Goal: Register for event/course

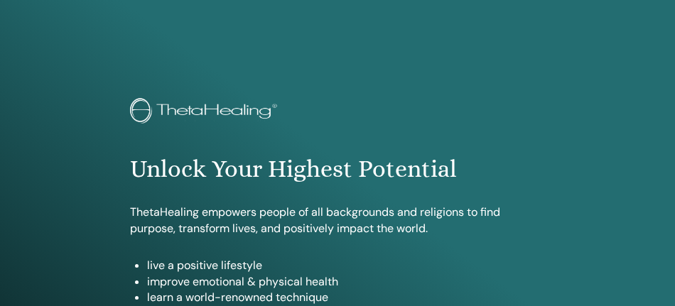
scroll to position [844, 0]
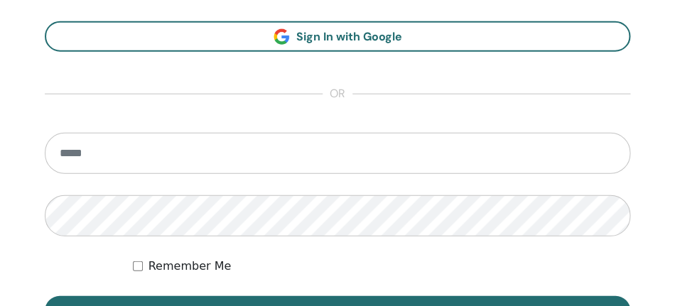
click at [236, 173] on input "email" at bounding box center [338, 153] width 586 height 41
click at [242, 161] on input "email" at bounding box center [338, 153] width 586 height 41
type input "**********"
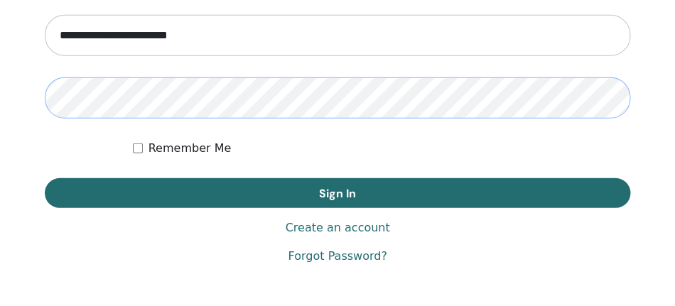
scroll to position [966, 0]
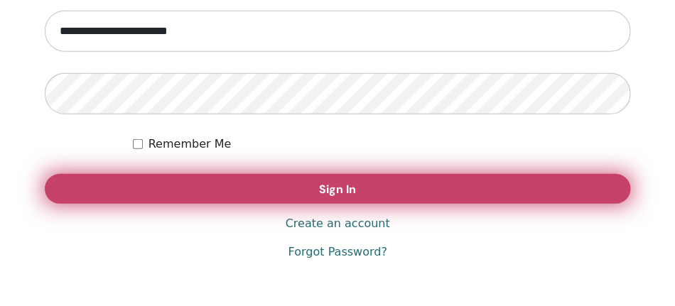
click at [574, 181] on button "Sign In" at bounding box center [338, 189] width 586 height 30
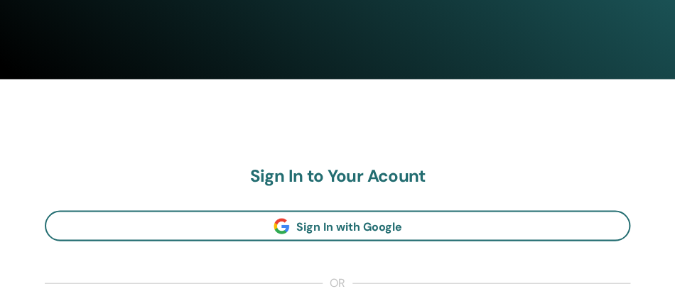
scroll to position [606, 0]
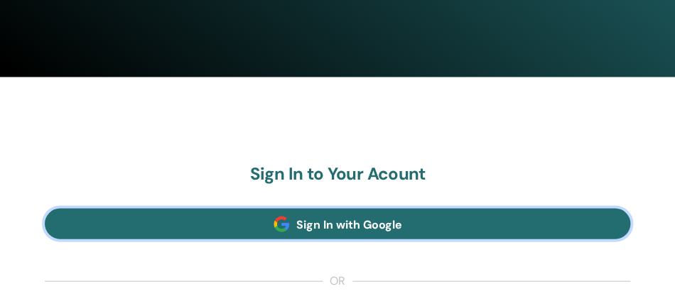
click at [478, 228] on link "Sign In with Google" at bounding box center [338, 223] width 586 height 31
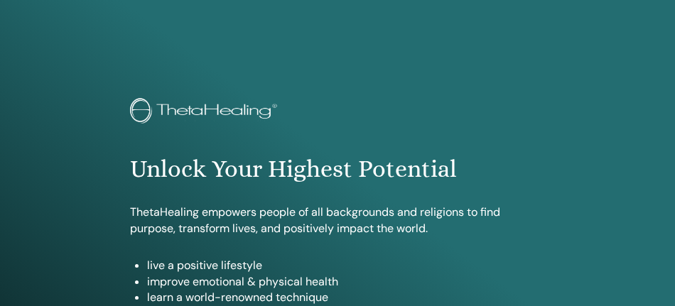
scroll to position [924, 0]
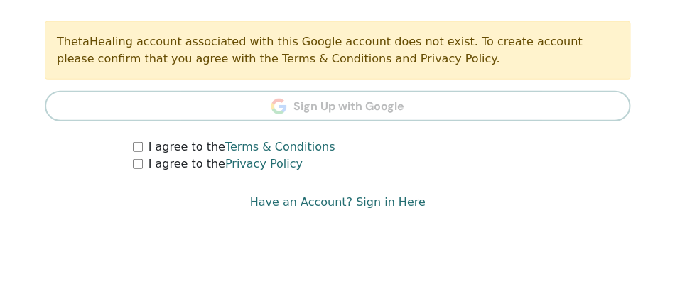
click at [138, 153] on div "I agree to the Terms & Conditions" at bounding box center [381, 147] width 497 height 17
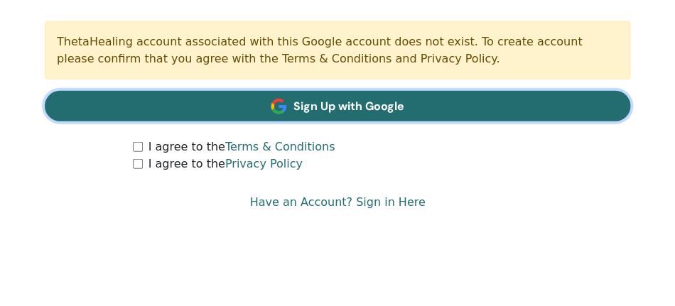
click at [381, 100] on span "Sign Up with Google" at bounding box center [349, 106] width 111 height 15
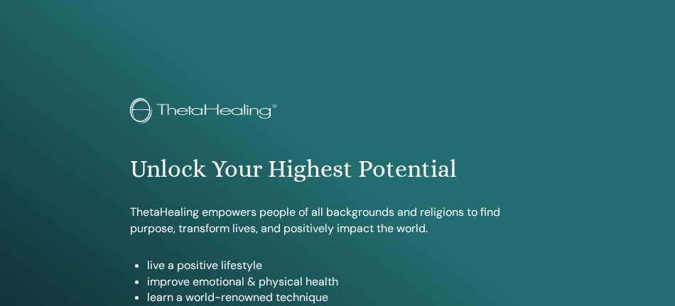
scroll to position [844, 0]
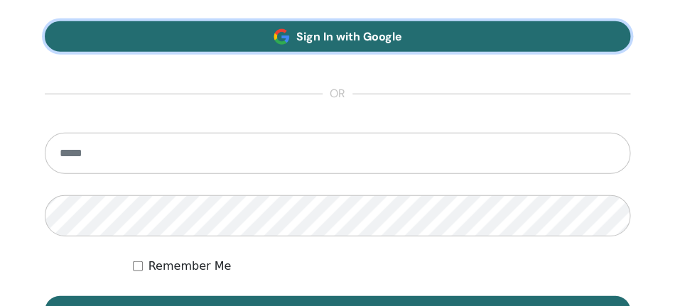
click at [424, 31] on link "Sign In with Google" at bounding box center [338, 36] width 586 height 31
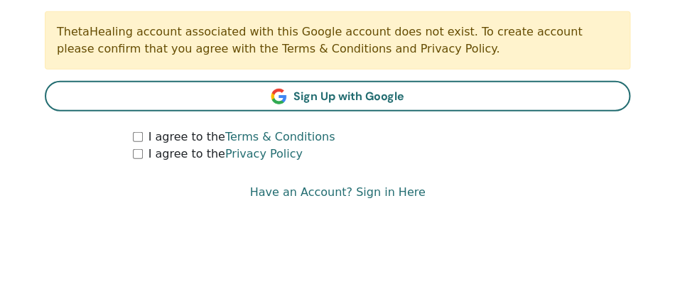
scroll to position [932, 0]
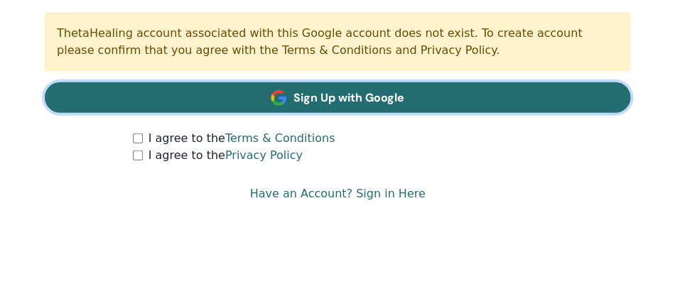
click at [421, 102] on link "Sign Up with Google" at bounding box center [338, 97] width 586 height 31
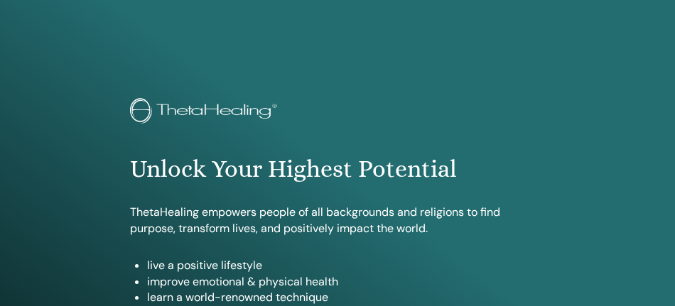
scroll to position [844, 0]
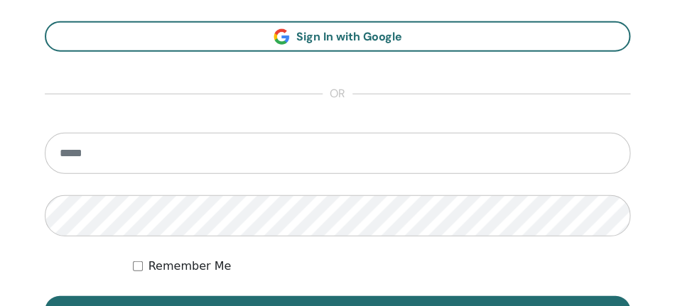
click at [519, 158] on input "email" at bounding box center [338, 153] width 586 height 41
type input "**********"
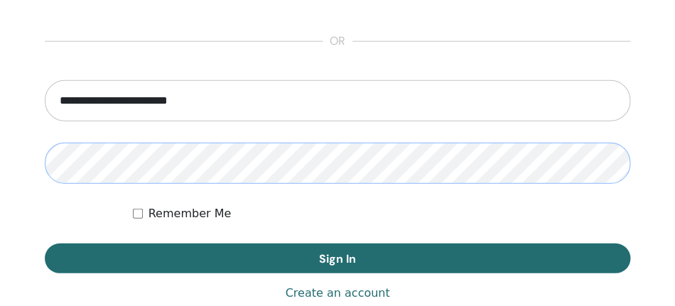
scroll to position [908, 0]
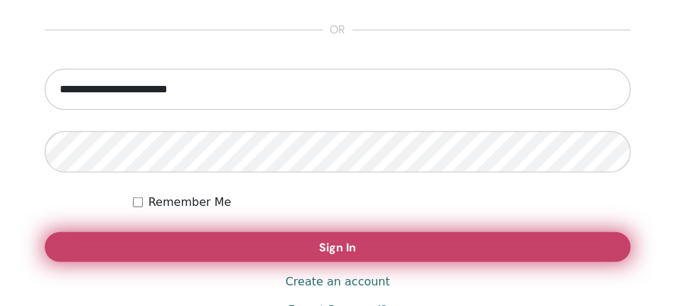
click at [589, 242] on button "Sign In" at bounding box center [338, 247] width 586 height 30
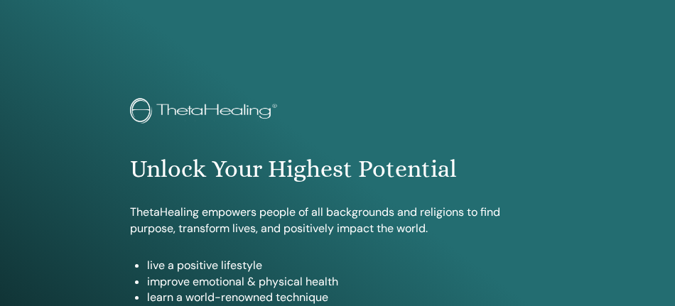
scroll to position [895, 0]
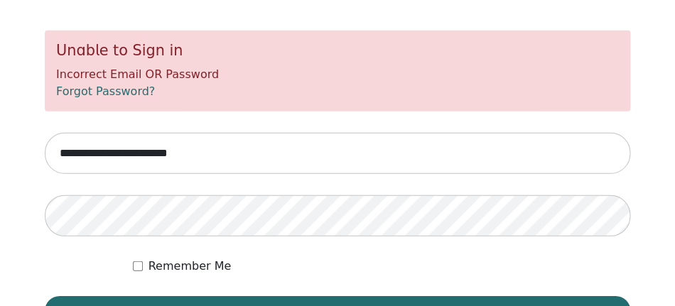
click at [122, 92] on link "Forgot Password?" at bounding box center [105, 92] width 99 height 14
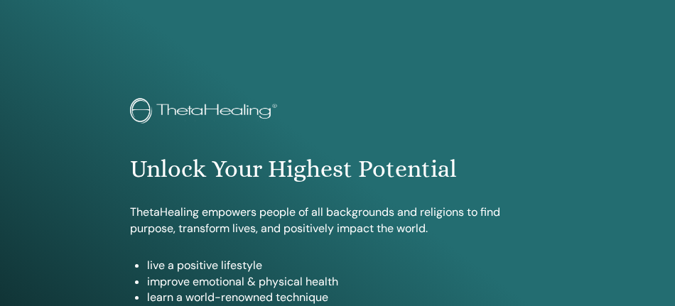
scroll to position [867, 0]
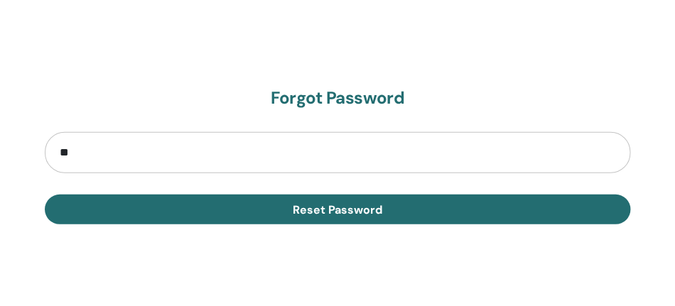
type input "*"
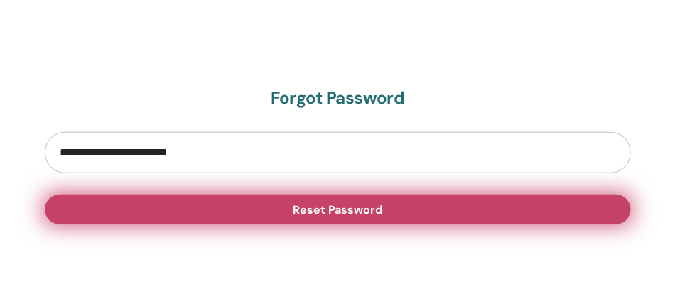
type input "**********"
click at [195, 215] on button "Reset Password" at bounding box center [338, 210] width 586 height 30
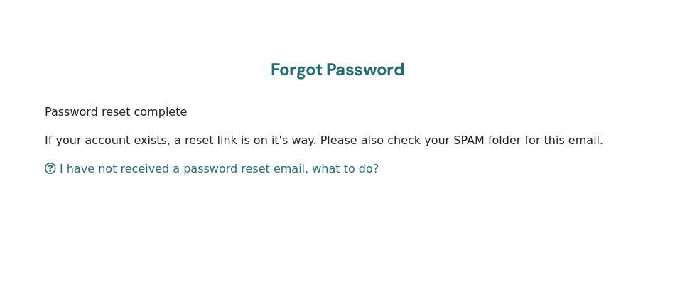
scroll to position [903, 0]
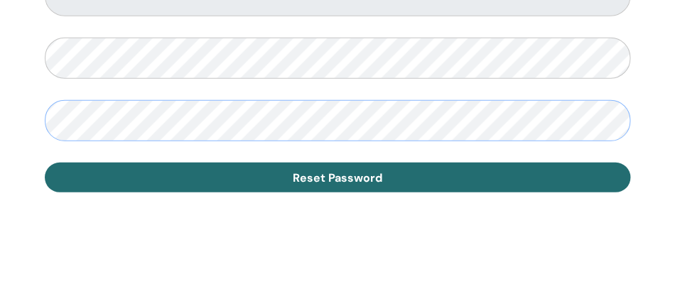
scroll to position [963, 0]
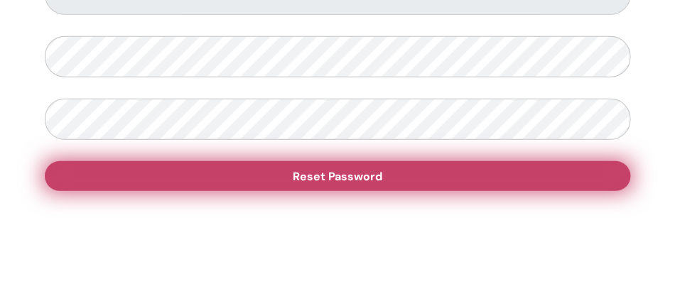
click at [558, 183] on button "Reset Password" at bounding box center [338, 176] width 586 height 30
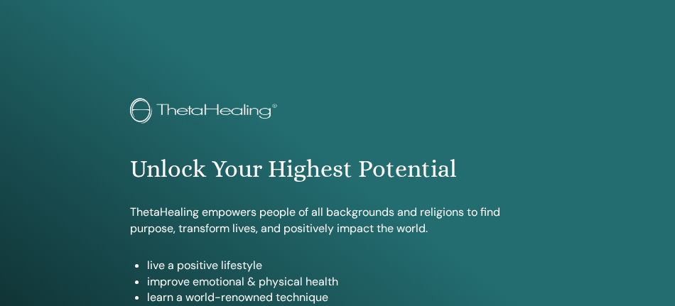
scroll to position [870, 0]
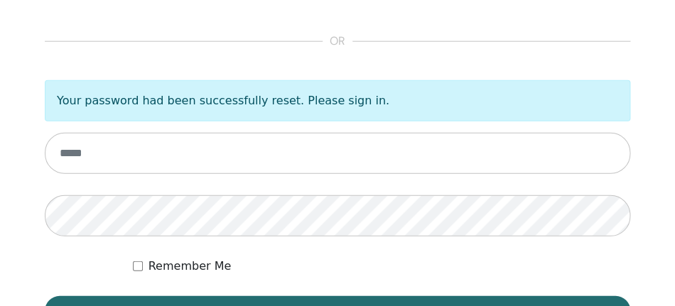
click at [154, 141] on input "email" at bounding box center [338, 153] width 586 height 41
click at [143, 56] on section "Sign In to Your Acount Sign In with Google or Your password had been successful…" at bounding box center [338, 125] width 586 height 402
click at [109, 157] on input "email" at bounding box center [338, 153] width 586 height 41
type input "**********"
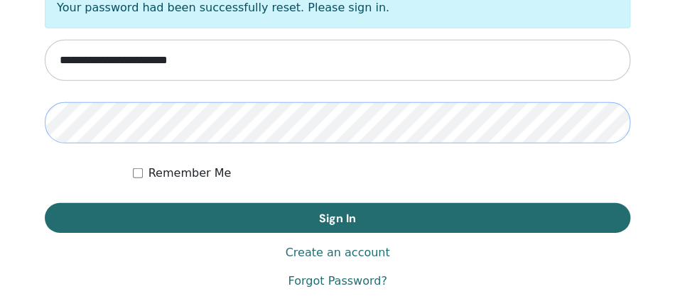
scroll to position [976, 0]
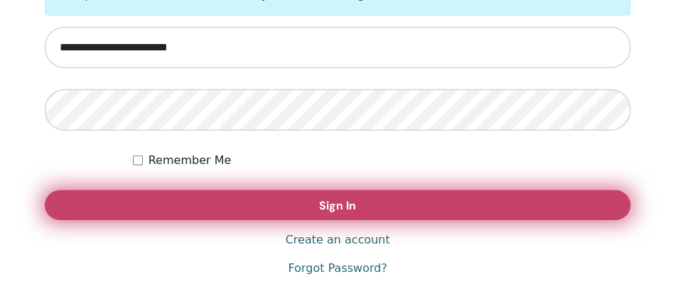
click at [327, 214] on button "Sign In" at bounding box center [338, 205] width 586 height 30
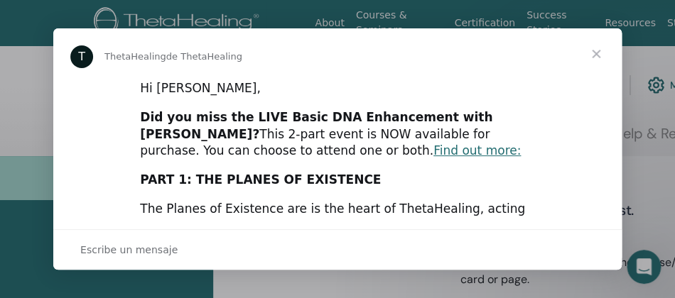
click at [598, 53] on span "Cerrar" at bounding box center [596, 53] width 51 height 51
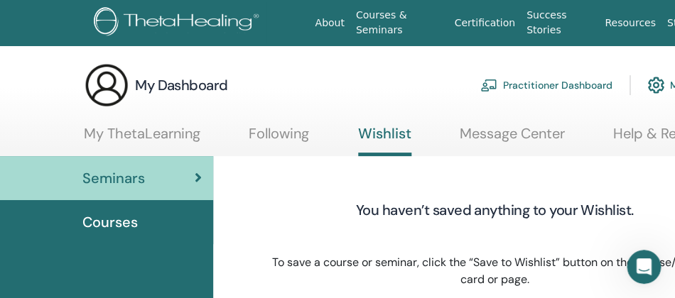
click at [501, 27] on link "Certification" at bounding box center [484, 23] width 72 height 26
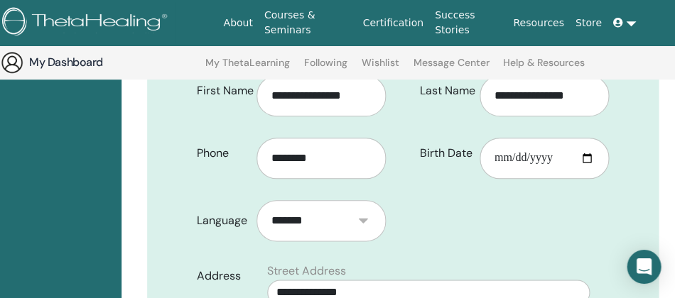
scroll to position [302, 92]
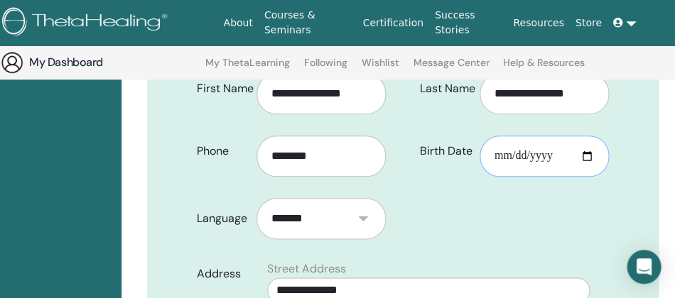
click at [507, 154] on input "Birth Date" at bounding box center [544, 156] width 129 height 41
type input "**********"
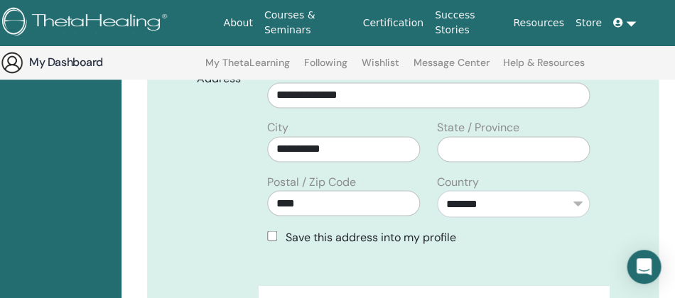
scroll to position [510, 92]
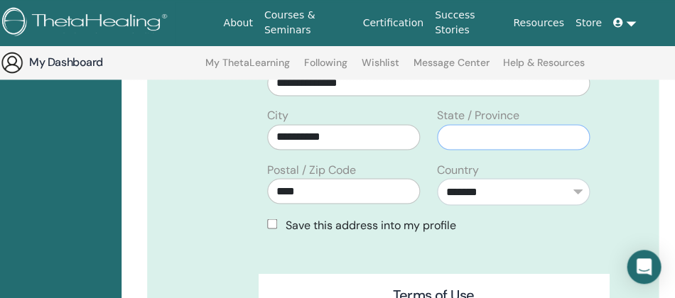
click at [543, 142] on input "text" at bounding box center [513, 137] width 153 height 26
type input "*"
type input "*******"
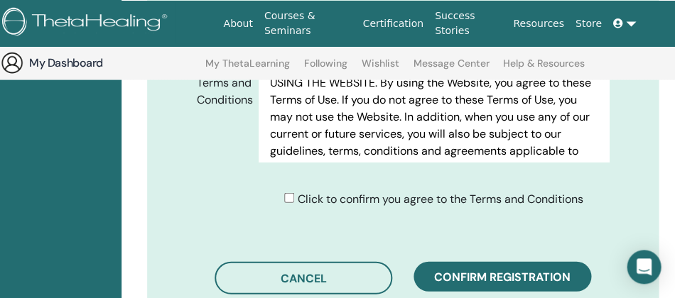
scroll to position [775, 92]
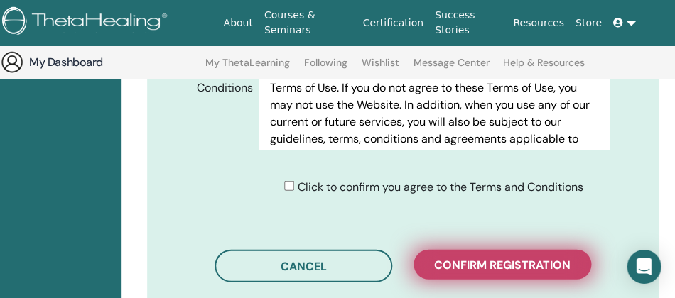
click at [454, 263] on span "Confirm registration" at bounding box center [502, 265] width 136 height 15
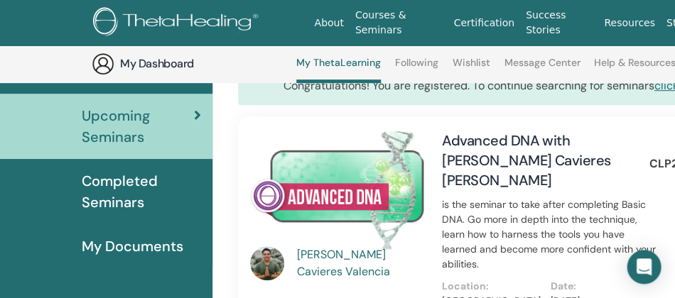
scroll to position [144, 0]
click at [400, 33] on link "Courses & Seminars" at bounding box center [399, 22] width 99 height 41
